Goal: Information Seeking & Learning: Learn about a topic

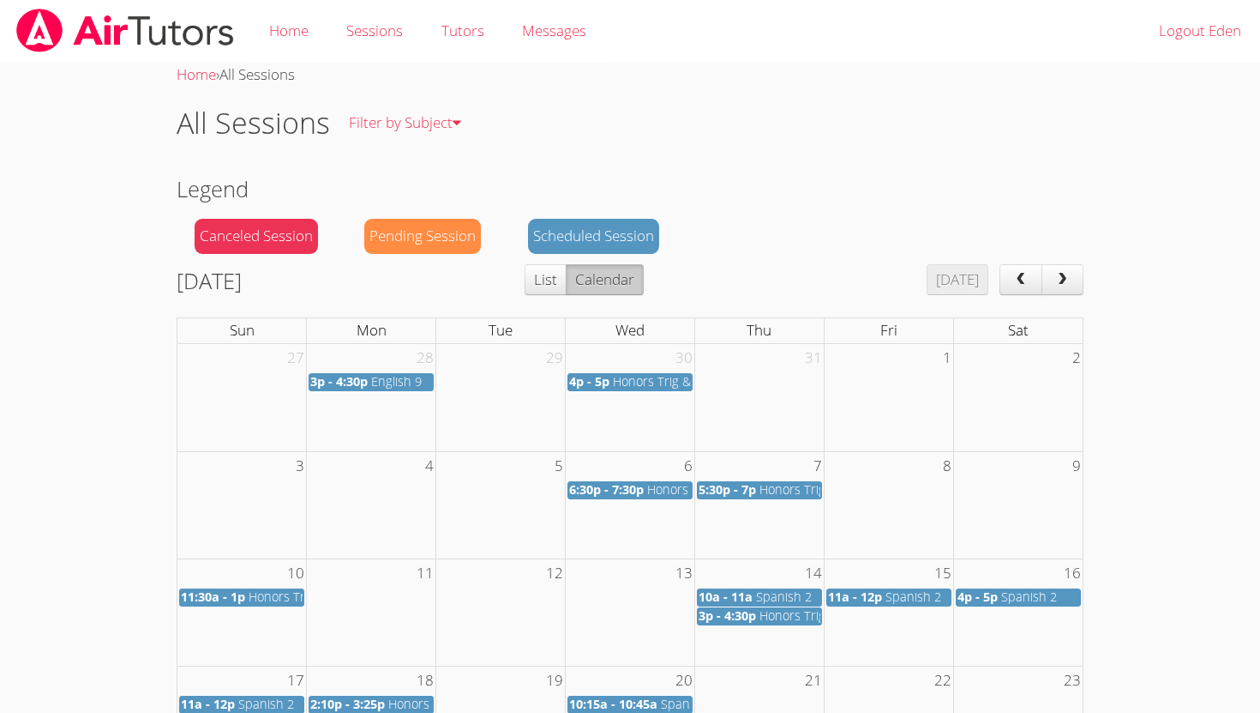
scroll to position [302, 0]
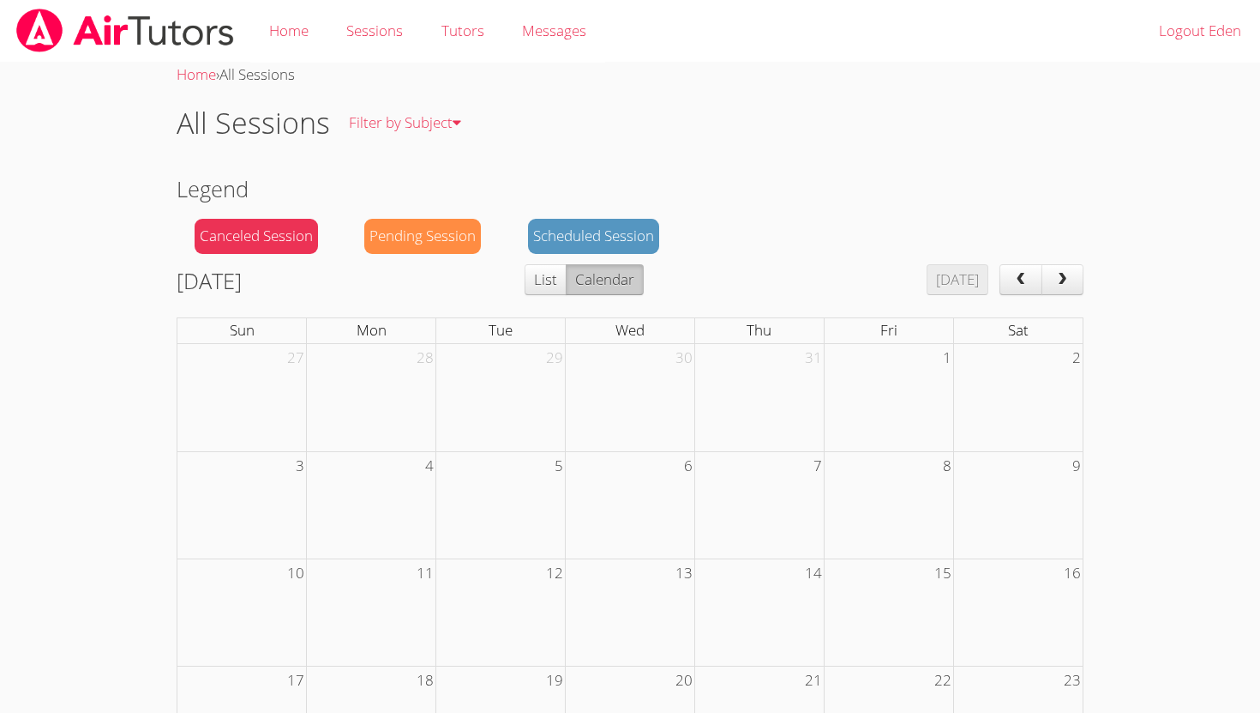
scroll to position [302, 0]
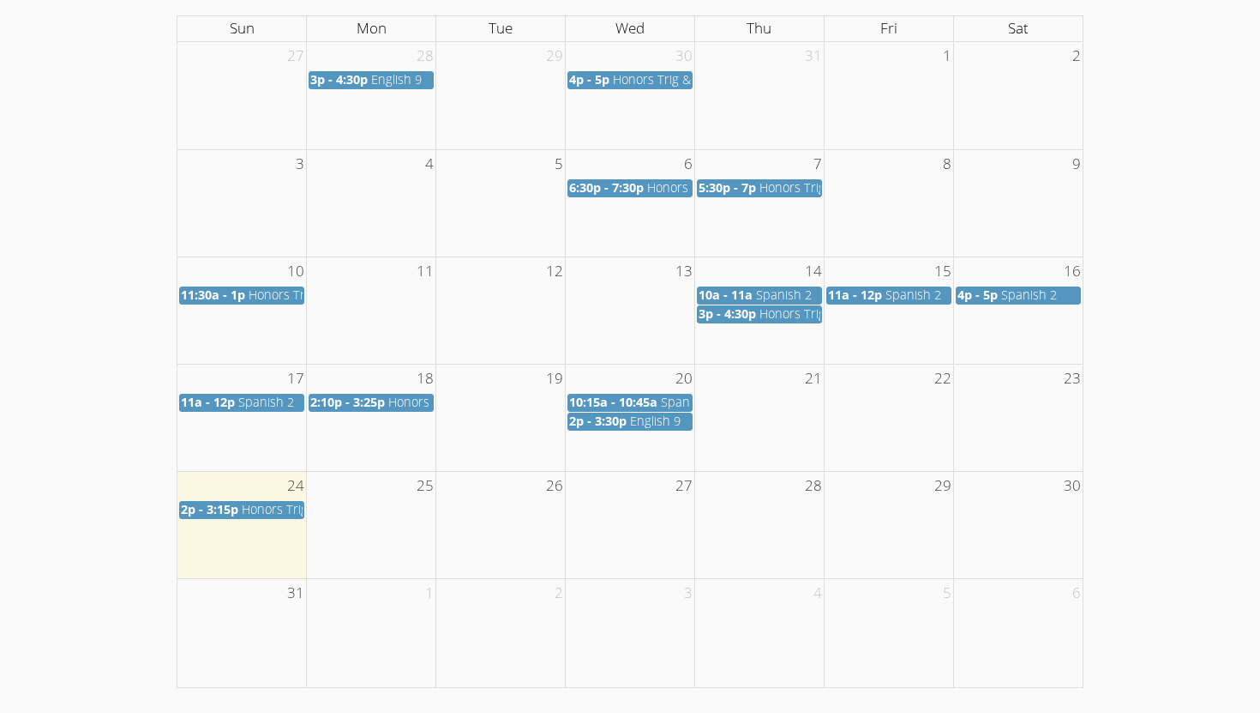
click at [264, 514] on span "Honors Trig & Algebra II" at bounding box center [309, 509] width 135 height 16
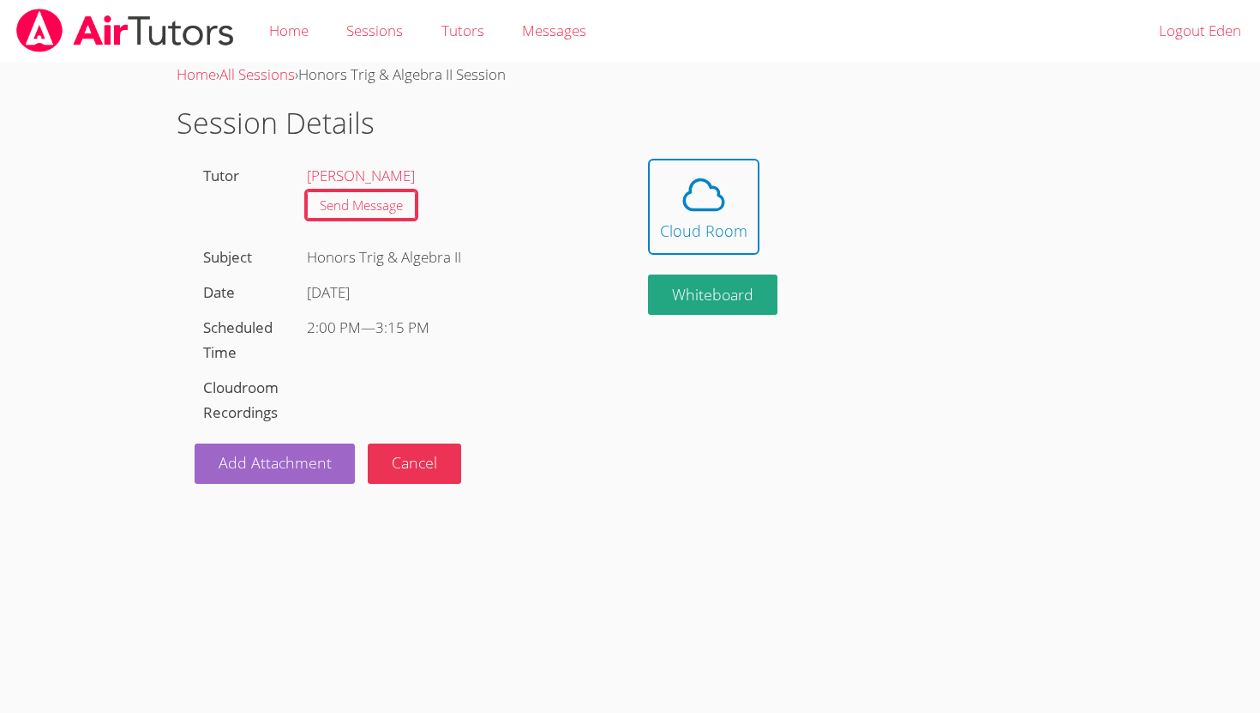
click at [767, 207] on link "Cloud Room" at bounding box center [857, 207] width 418 height 96
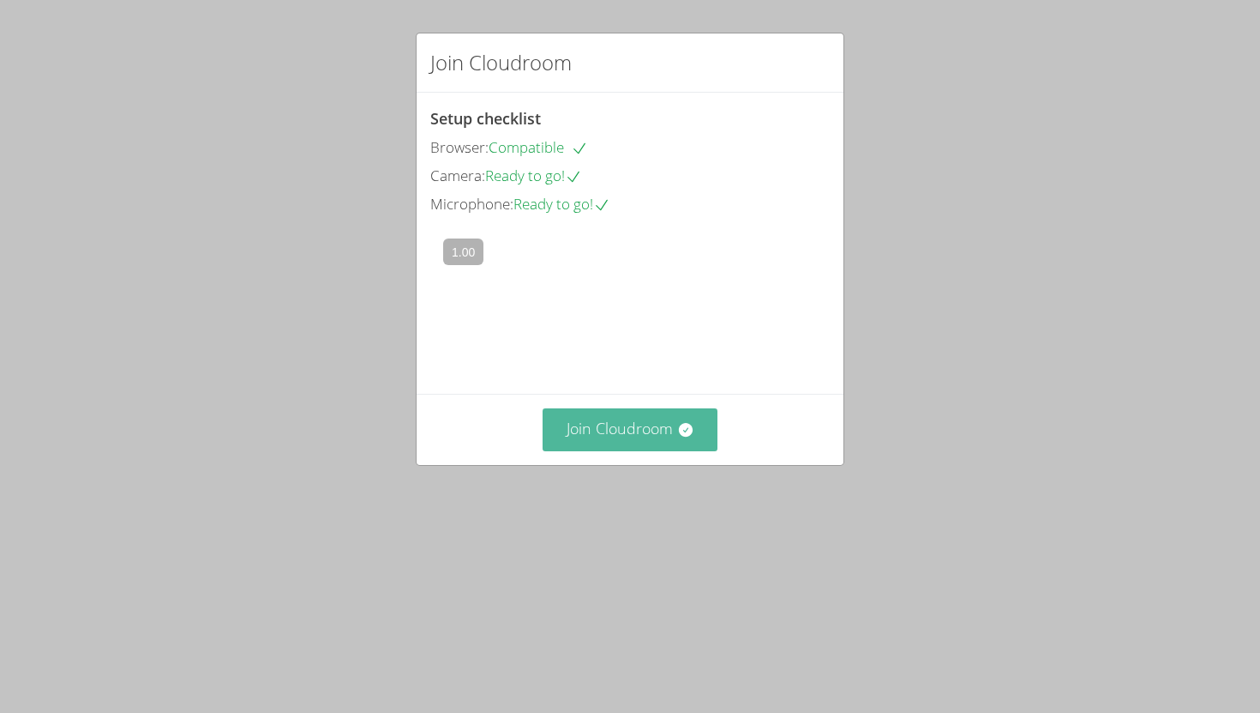
click at [646, 450] on button "Join Cloudroom" at bounding box center [631, 429] width 176 height 42
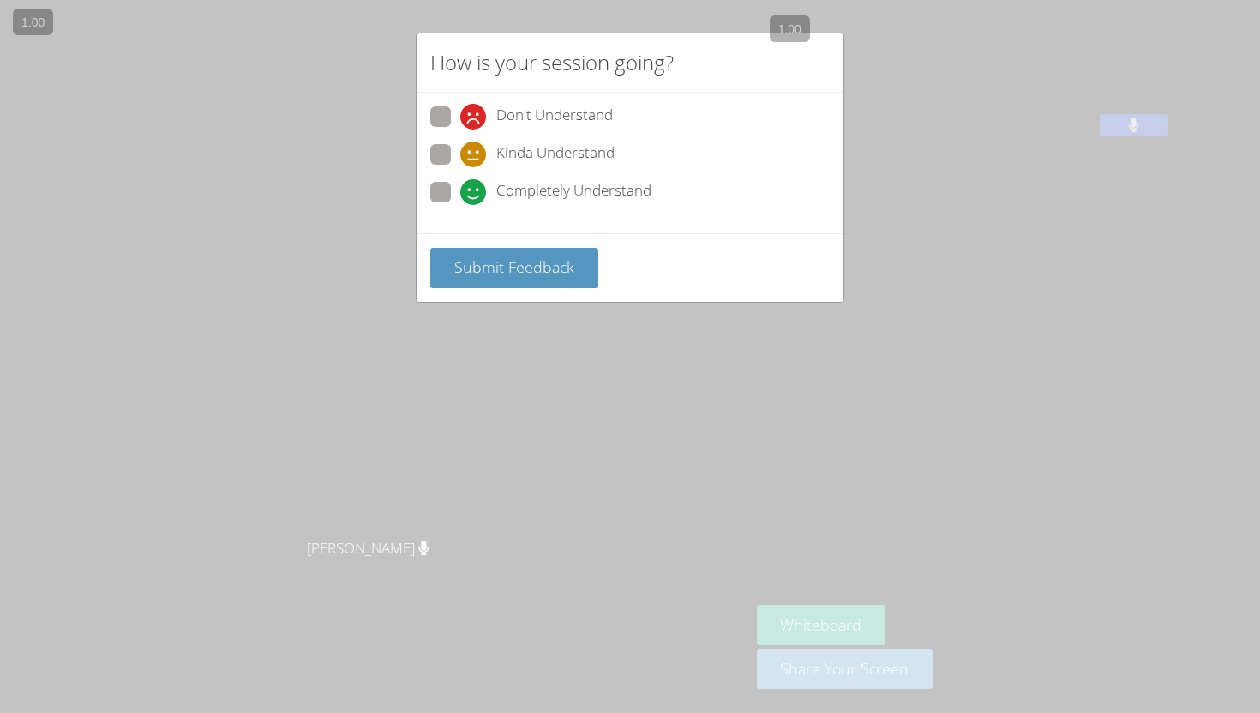
click at [460, 205] on span at bounding box center [460, 205] width 0 height 0
click at [460, 184] on input "Completely Understand" at bounding box center [467, 189] width 15 height 15
radio input "true"
click at [494, 278] on button "Submit Feedback" at bounding box center [514, 268] width 168 height 40
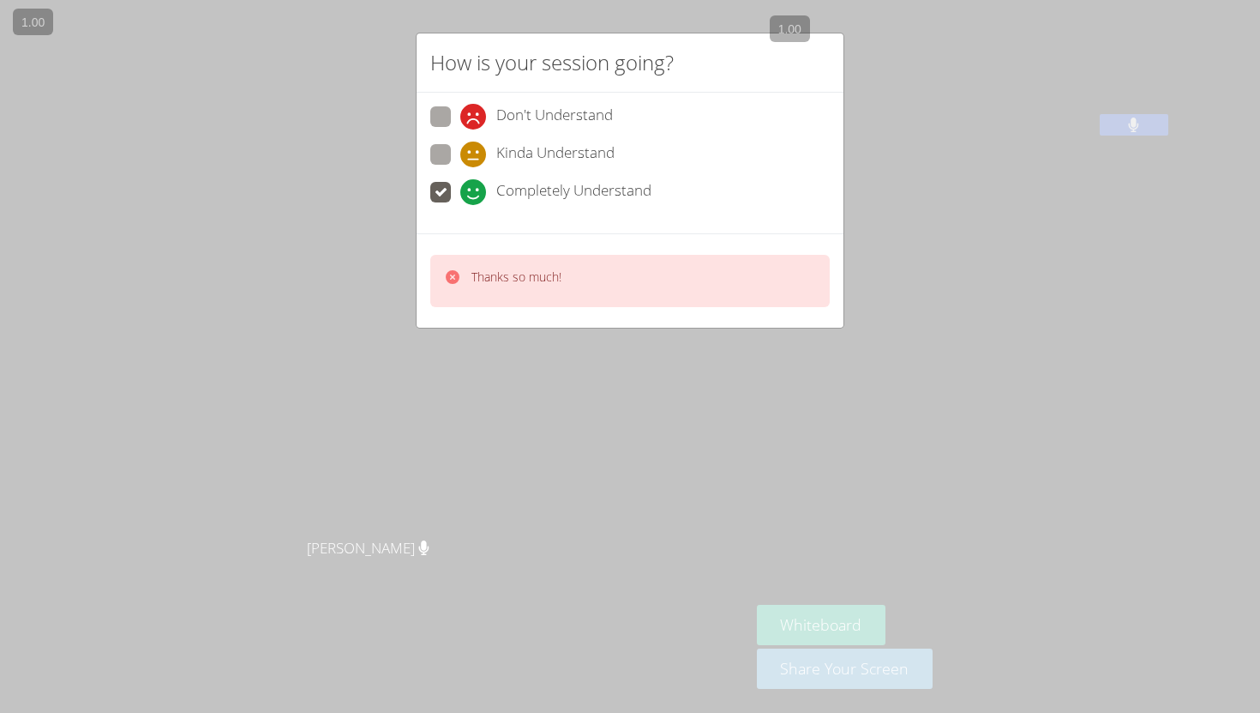
click at [472, 377] on div "How is your session going? Don't Understand Kinda Understand Completely Underst…" at bounding box center [630, 356] width 1260 height 713
